Goal: Book appointment/travel/reservation

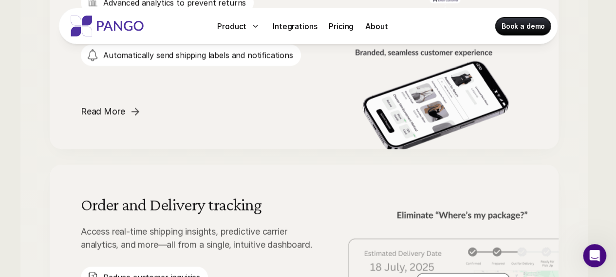
scroll to position [1150, 4]
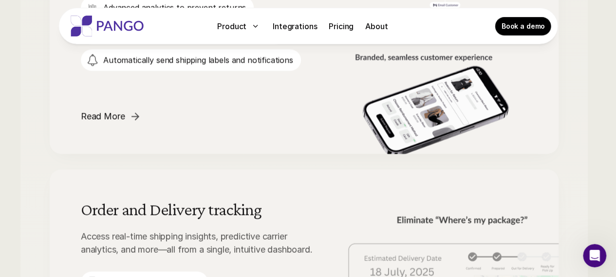
click at [522, 28] on p "Book a demo" at bounding box center [522, 26] width 43 height 10
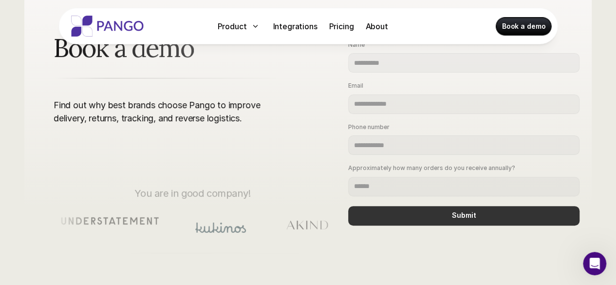
scroll to position [85, 0]
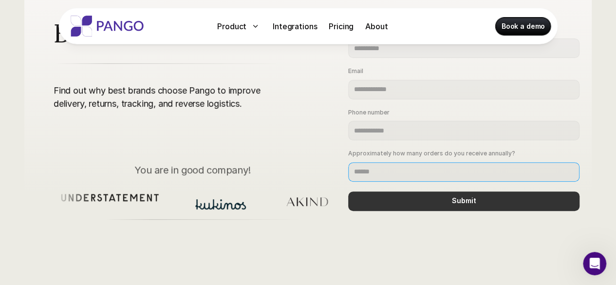
click at [425, 164] on input "Approximately how many orders do you receive annually?" at bounding box center [463, 171] width 231 height 19
click at [426, 162] on input "Approximately how many orders do you receive annually?" at bounding box center [463, 171] width 231 height 19
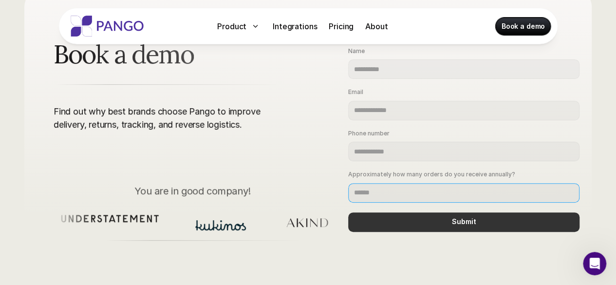
scroll to position [54, 0]
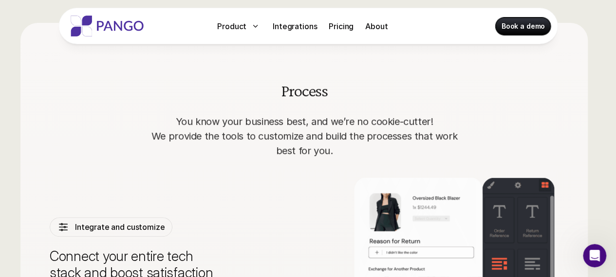
scroll to position [2077, 4]
